Goal: Task Accomplishment & Management: Manage account settings

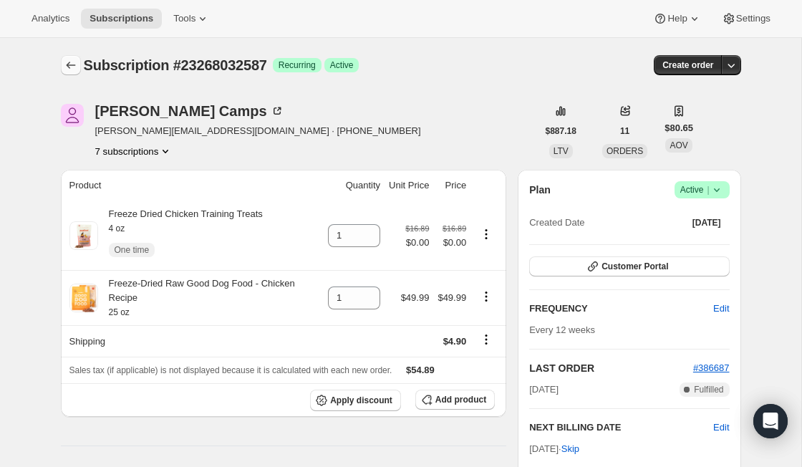
click at [64, 60] on icon "Subscriptions" at bounding box center [71, 65] width 14 height 14
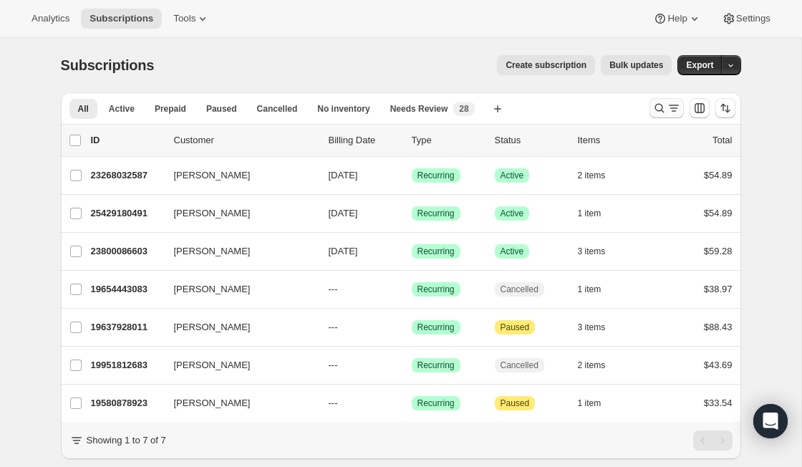
click at [665, 106] on icon "Search and filter results" at bounding box center [659, 108] width 14 height 14
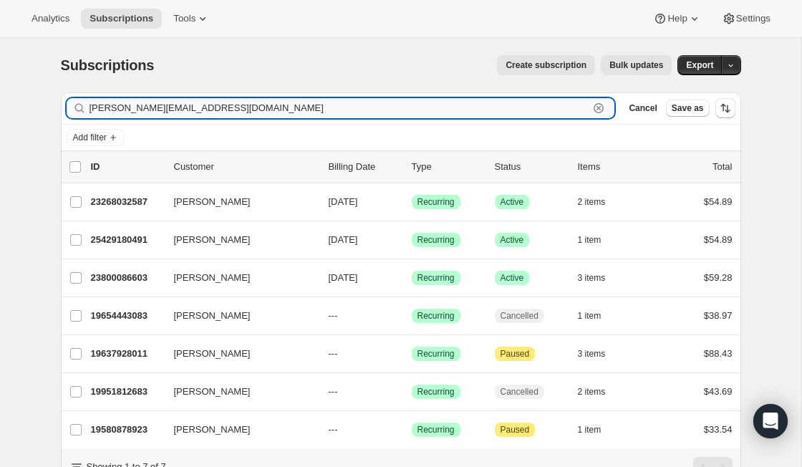
click at [347, 105] on input "kathy@xgraphix.com" at bounding box center [339, 108] width 500 height 20
paste input "janetlisyl6@hotmail"
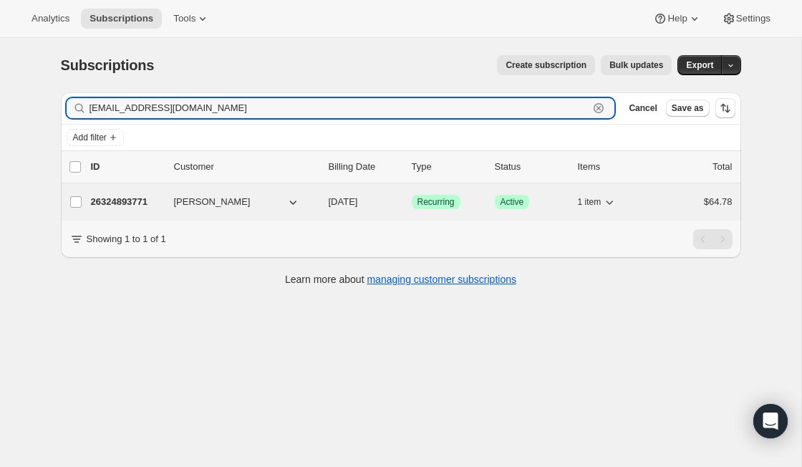
type input "janetlisyl6@hotmail.com"
click at [112, 198] on p "26324893771" at bounding box center [127, 202] width 72 height 14
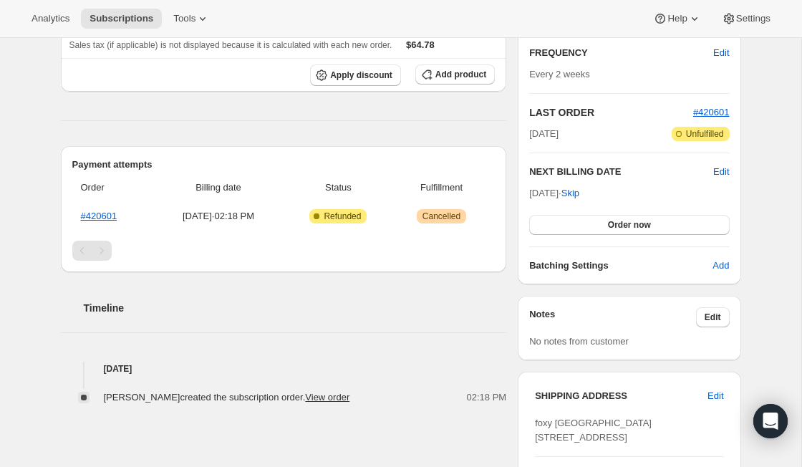
scroll to position [32, 0]
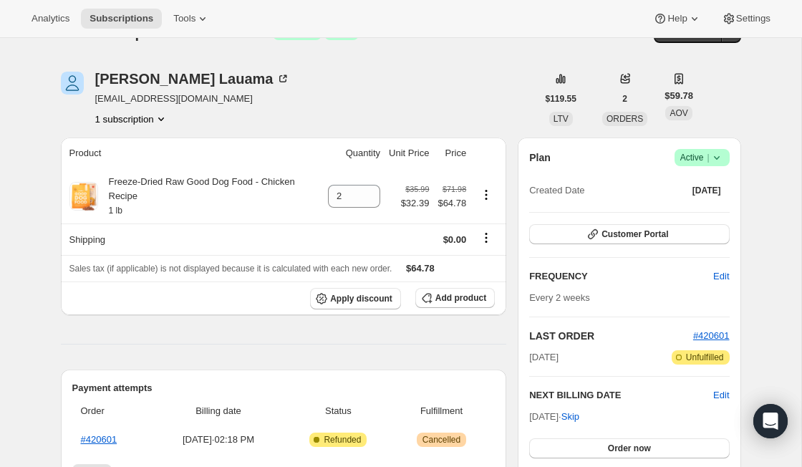
click at [716, 155] on icon at bounding box center [716, 157] width 14 height 14
click at [728, 212] on span "Cancel subscription" at bounding box center [696, 210] width 81 height 11
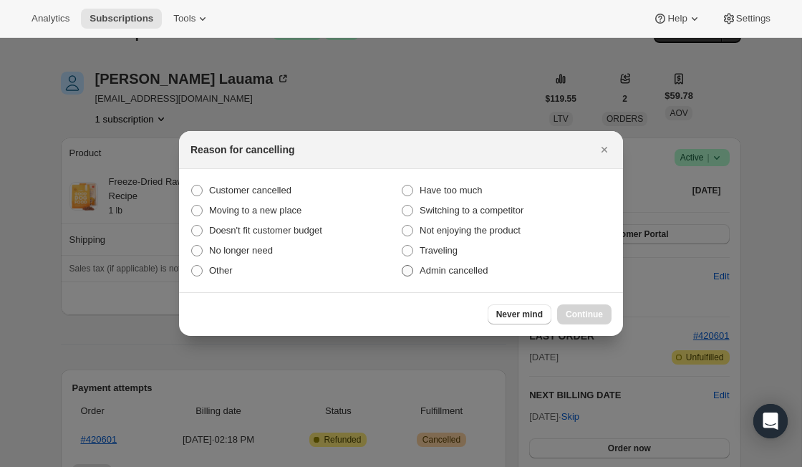
click at [460, 269] on span "Admin cancelled" at bounding box center [454, 270] width 68 height 11
click at [402, 266] on input "Admin cancelled" at bounding box center [402, 265] width 1 height 1
radio input "true"
click at [580, 313] on span "Continue" at bounding box center [584, 314] width 37 height 11
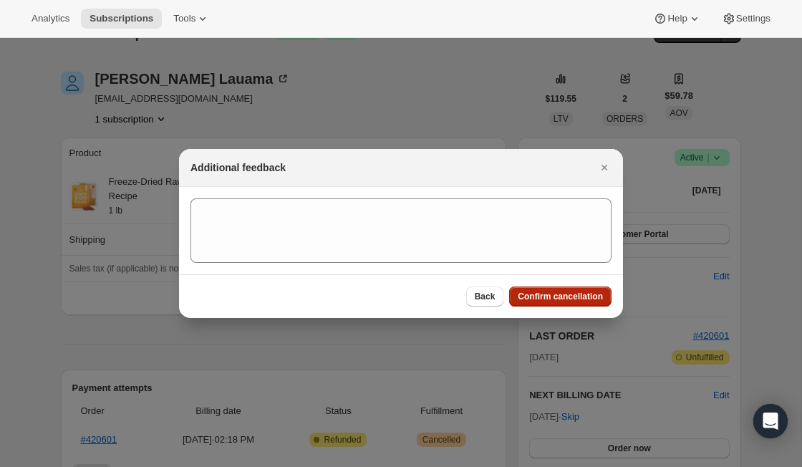
click at [573, 294] on span "Confirm cancellation" at bounding box center [560, 296] width 85 height 11
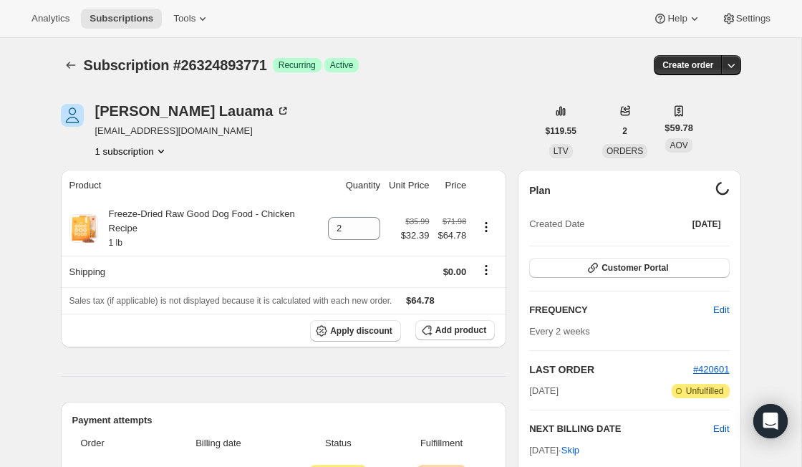
scroll to position [32, 0]
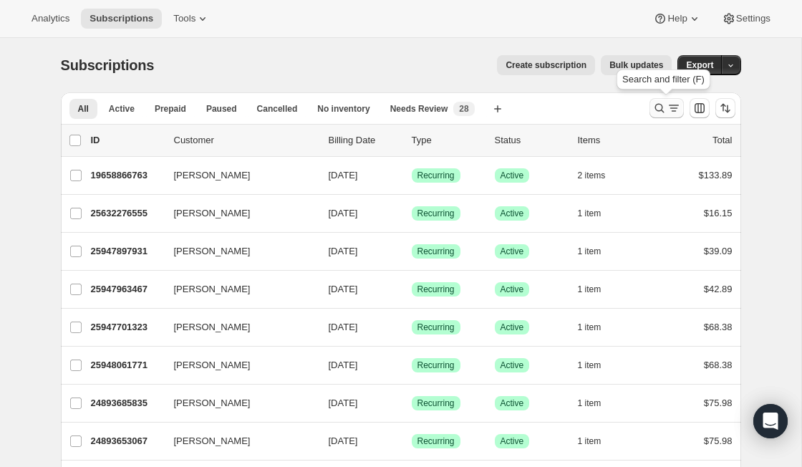
click at [674, 107] on icon "Search and filter results" at bounding box center [674, 108] width 14 height 14
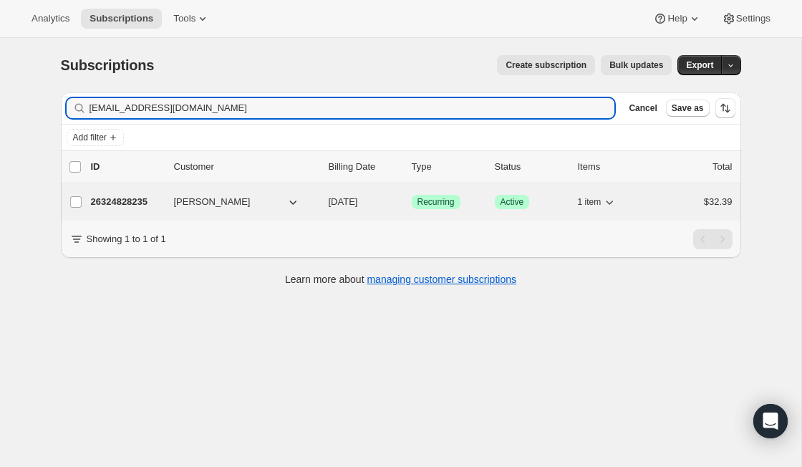
type input "jaxon69osrengel@hotmail.com"
click at [120, 200] on p "26324828235" at bounding box center [127, 202] width 72 height 14
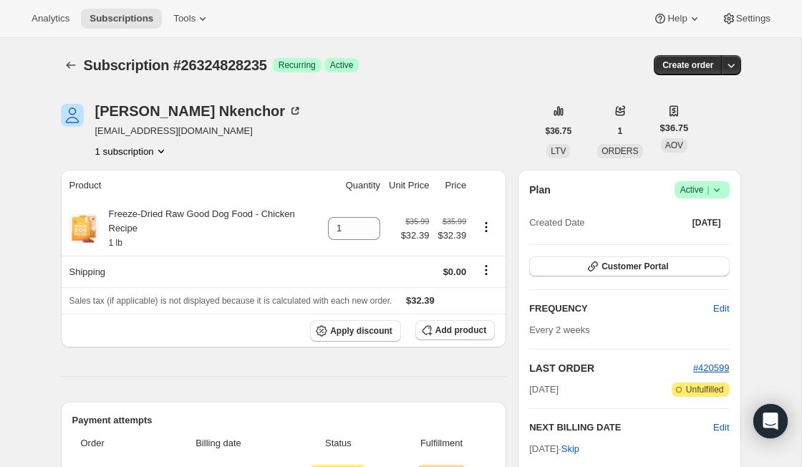
click at [723, 198] on div "Plan Success Active | Created Date Oct 6, 2025" at bounding box center [629, 207] width 200 height 52
click at [722, 193] on icon at bounding box center [716, 190] width 14 height 14
click at [722, 248] on span "Cancel subscription" at bounding box center [696, 243] width 81 height 14
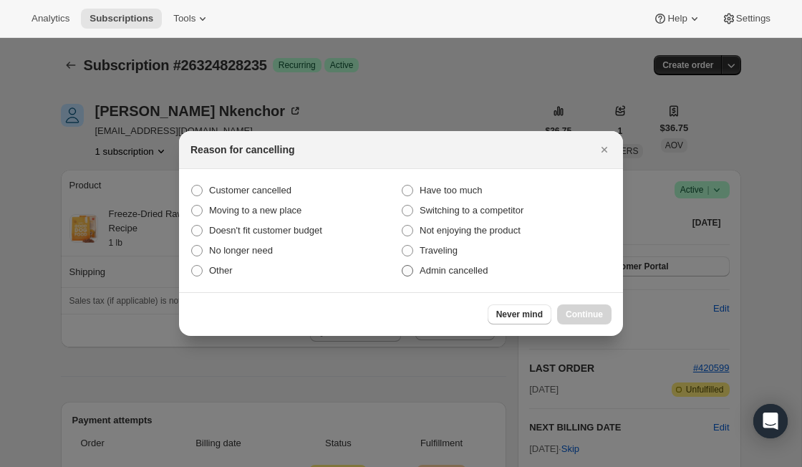
click at [421, 273] on span "Admin cancelled" at bounding box center [454, 270] width 68 height 11
click at [402, 266] on input "Admin cancelled" at bounding box center [402, 265] width 1 height 1
radio input "true"
click at [591, 320] on button "Continue" at bounding box center [584, 314] width 54 height 20
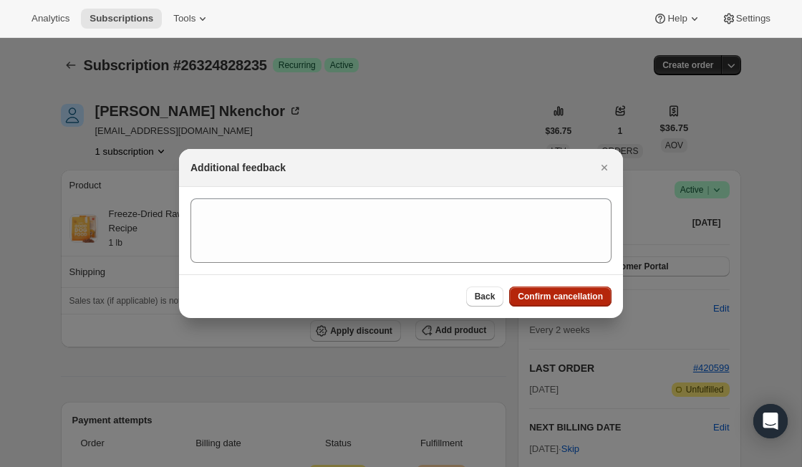
click at [581, 304] on button "Confirm cancellation" at bounding box center [560, 296] width 102 height 20
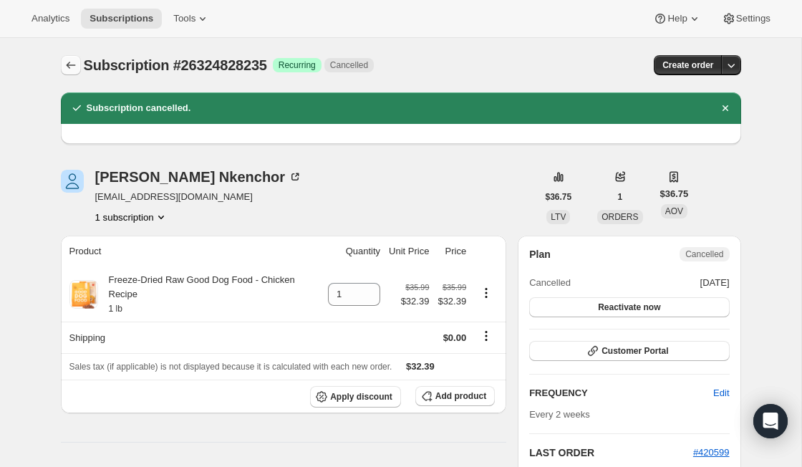
click at [76, 67] on icon "Subscriptions" at bounding box center [71, 65] width 14 height 14
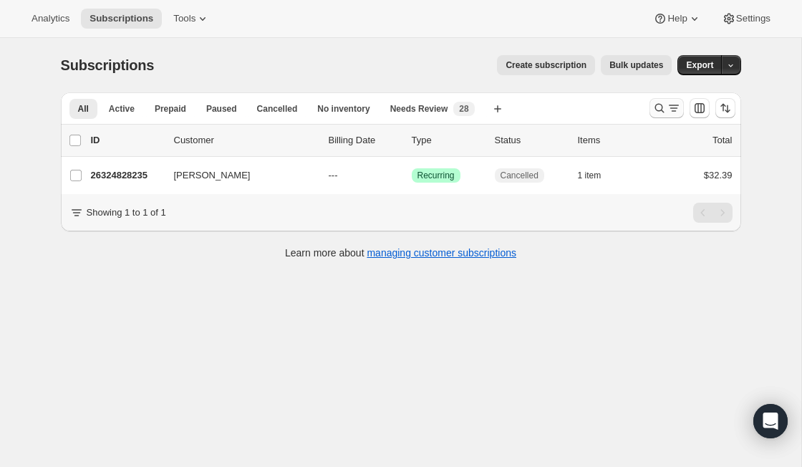
click at [655, 106] on icon "Search and filter results" at bounding box center [658, 108] width 9 height 9
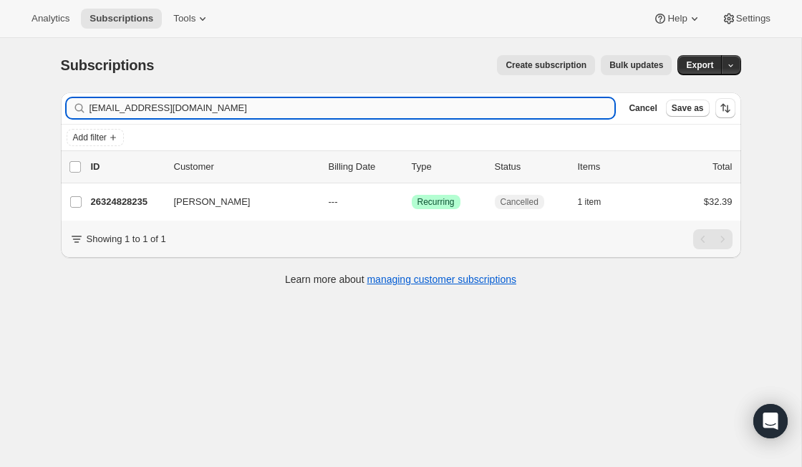
click at [227, 110] on input "jaxon69osrengel@hotmail.com" at bounding box center [351, 108] width 525 height 20
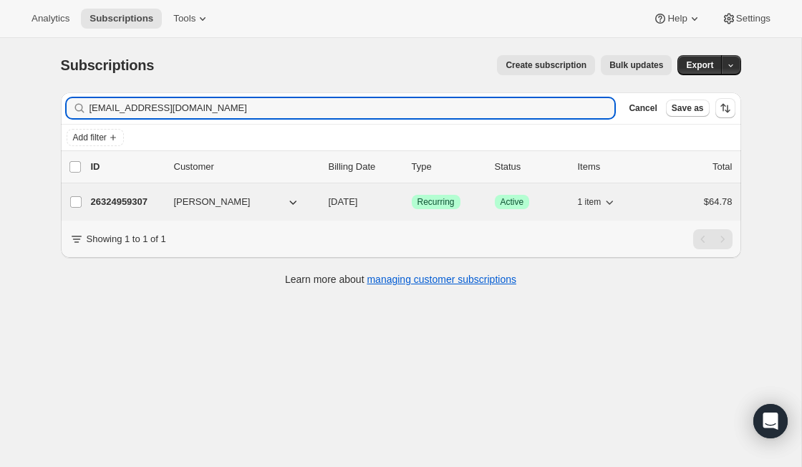
type input "dorathysocqlf@hotmail.com"
click at [143, 203] on p "26324959307" at bounding box center [127, 202] width 72 height 14
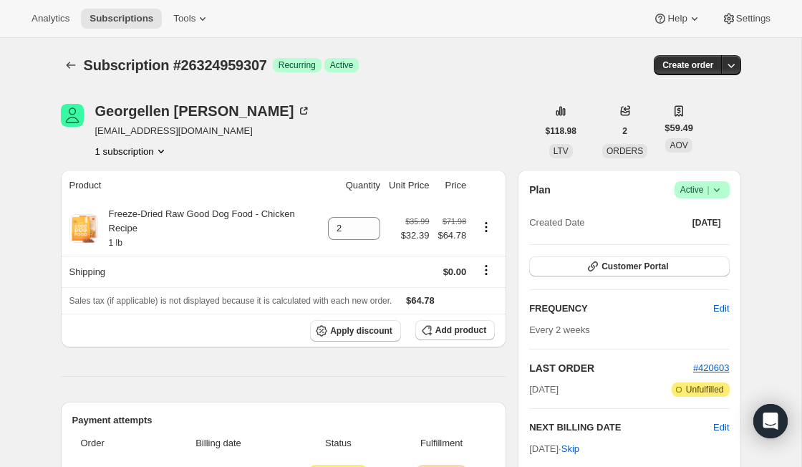
click at [721, 189] on icon at bounding box center [716, 190] width 14 height 14
click at [699, 243] on span "Cancel subscription" at bounding box center [696, 242] width 81 height 11
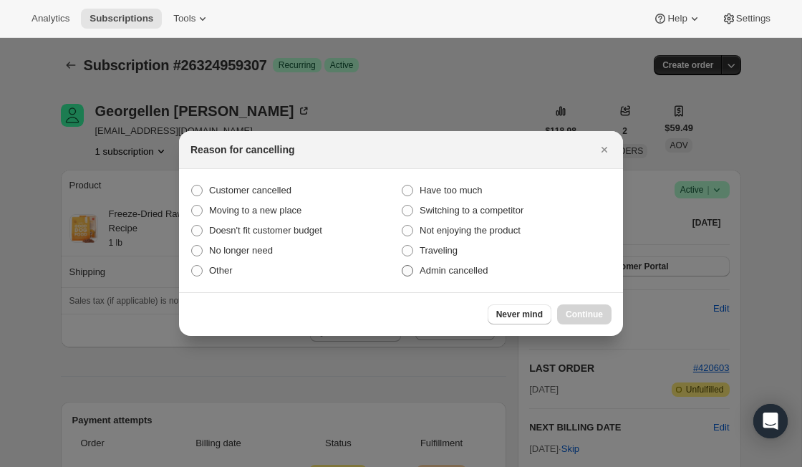
click at [460, 278] on label "Admin cancelled" at bounding box center [506, 271] width 210 height 20
click at [402, 266] on input "Admin cancelled" at bounding box center [402, 265] width 1 height 1
radio input "true"
click at [574, 311] on span "Continue" at bounding box center [584, 314] width 37 height 11
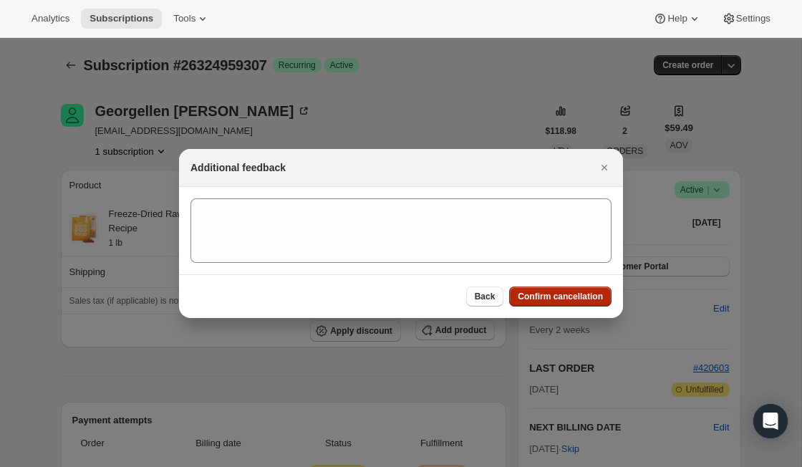
click at [569, 292] on span "Confirm cancellation" at bounding box center [560, 296] width 85 height 11
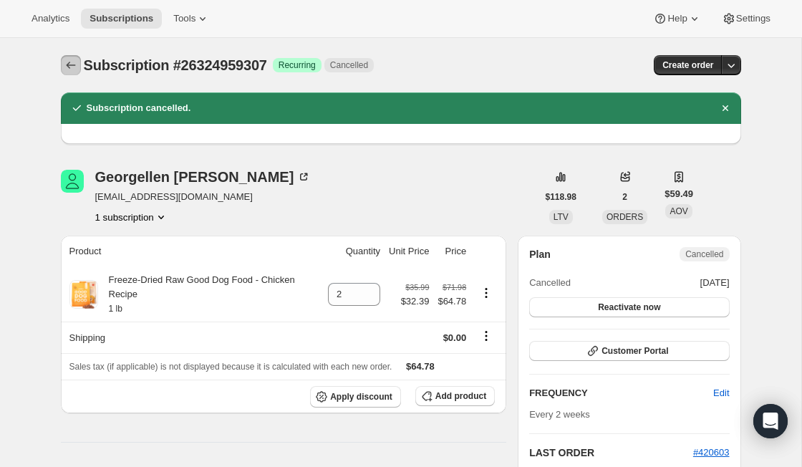
click at [67, 64] on icon "Subscriptions" at bounding box center [71, 65] width 14 height 14
